Goal: Task Accomplishment & Management: Manage account settings

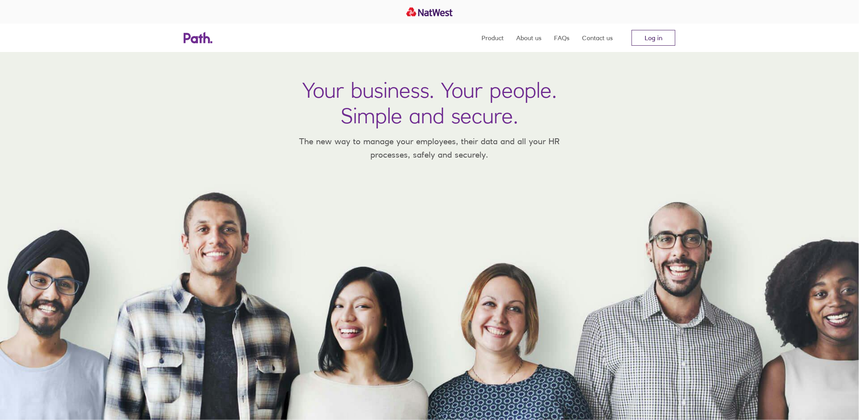
click at [667, 36] on link "Log in" at bounding box center [654, 38] width 44 height 16
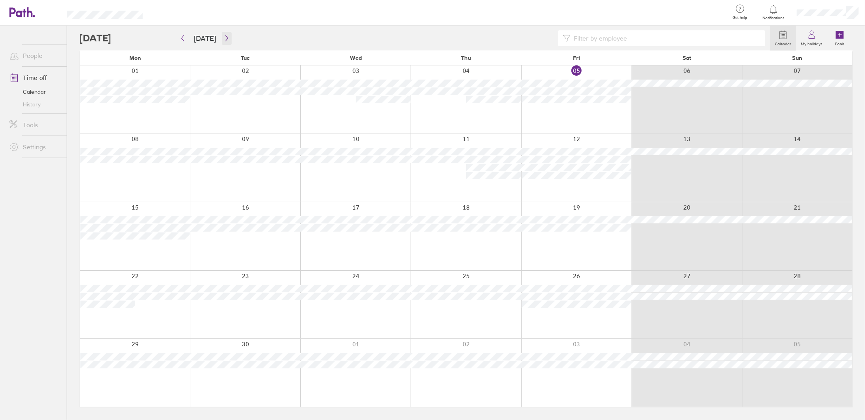
click at [225, 43] on button "button" at bounding box center [227, 38] width 10 height 13
click at [183, 37] on icon "button" at bounding box center [183, 38] width 2 height 6
click at [226, 41] on icon "button" at bounding box center [227, 38] width 6 height 6
click at [224, 41] on icon "button" at bounding box center [227, 38] width 6 height 6
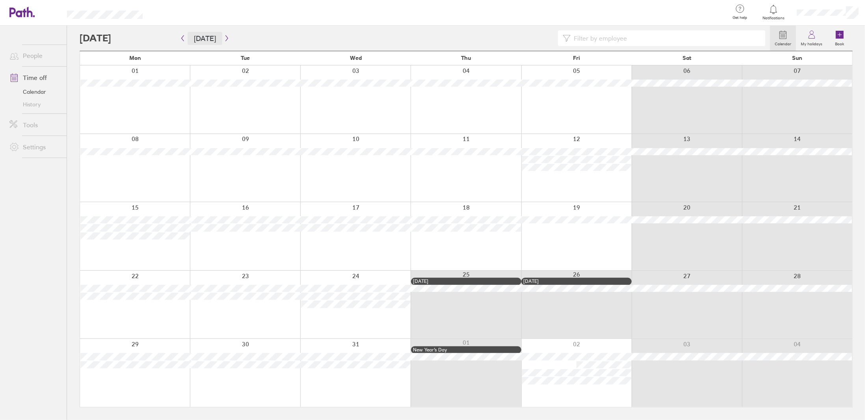
click at [208, 39] on button "[DATE]" at bounding box center [205, 38] width 35 height 13
